Goal: Find specific page/section: Find specific page/section

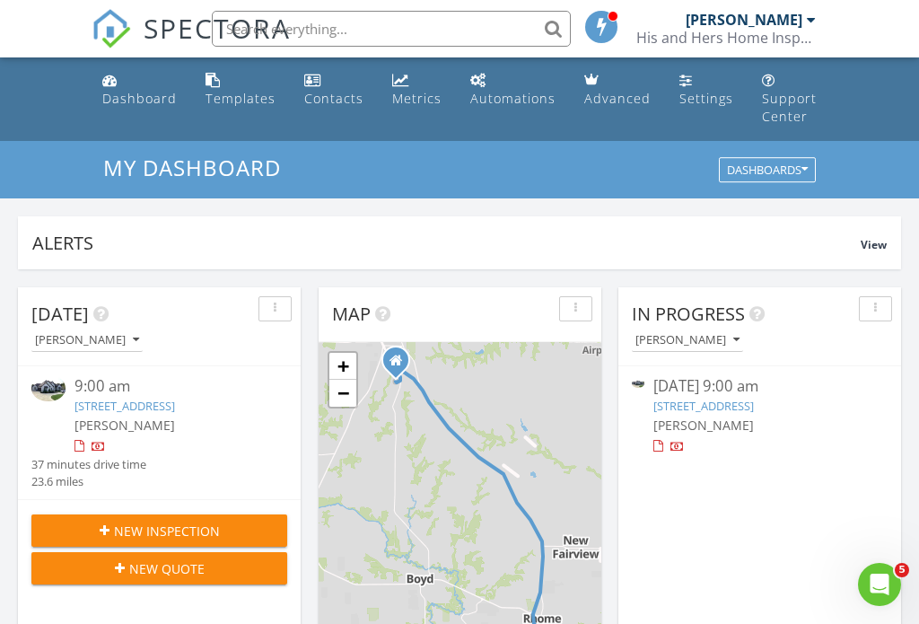
click at [175, 404] on link "12548 Indian Creek Dr, Fort Worth, TX 76179" at bounding box center [125, 406] width 101 height 16
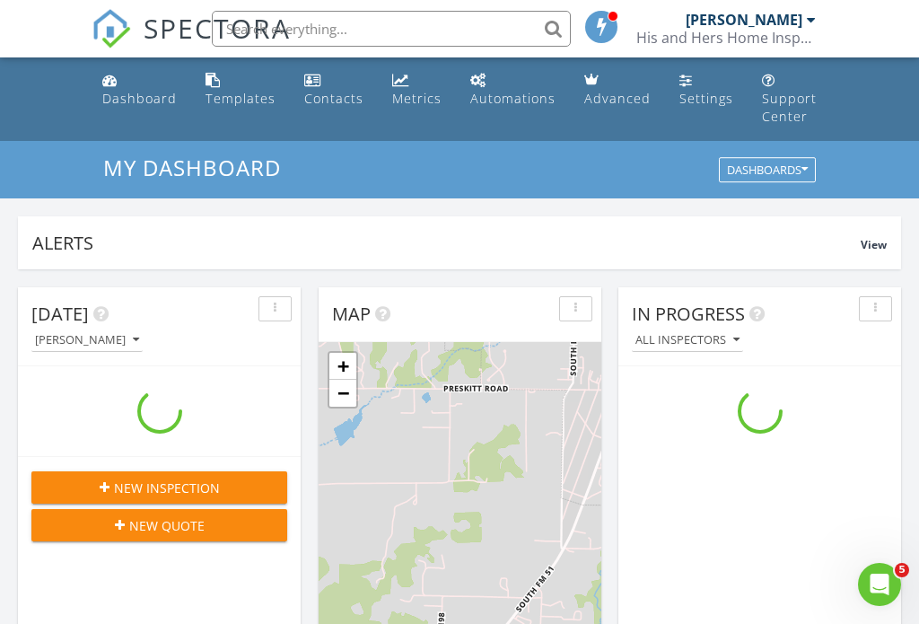
scroll to position [1635, 920]
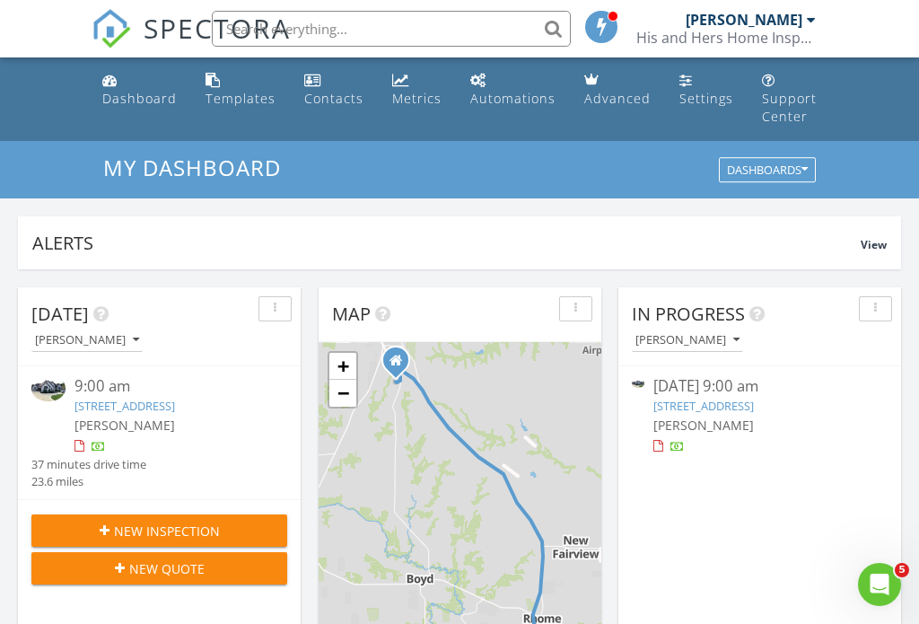
click at [175, 398] on link "12548 Indian Creek Dr, Fort Worth, TX 76179" at bounding box center [125, 406] width 101 height 16
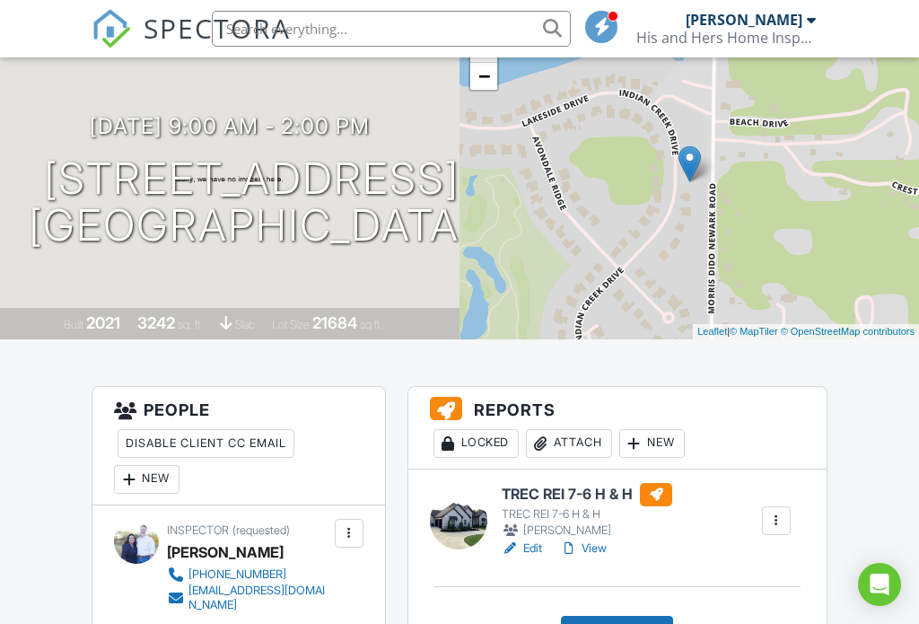
scroll to position [160, 0]
click at [573, 505] on h6 "TREC REI 7-6 H & H" at bounding box center [587, 493] width 171 height 23
